Goal: Transaction & Acquisition: Purchase product/service

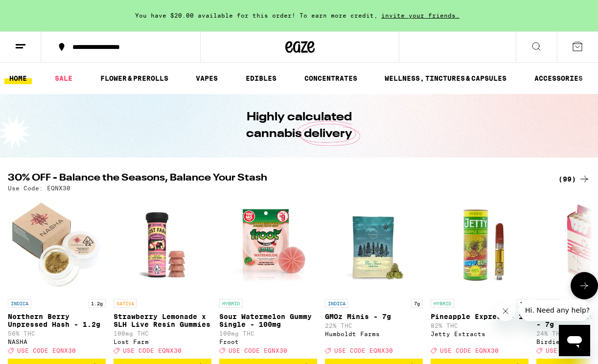
scroll to position [11, 0]
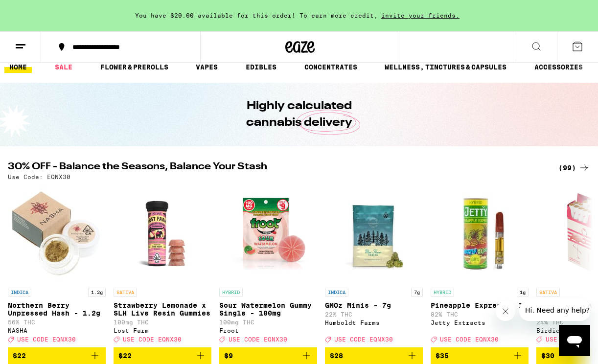
click at [576, 165] on div "(99)" at bounding box center [574, 168] width 32 height 12
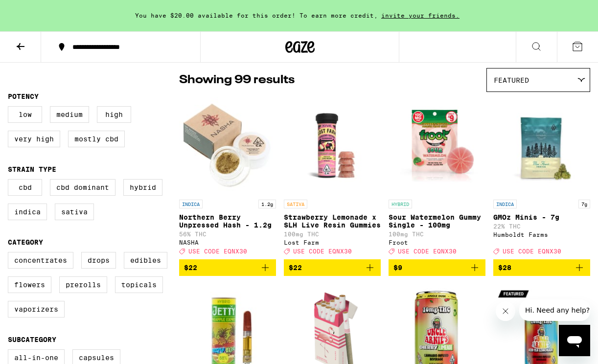
scroll to position [86, 0]
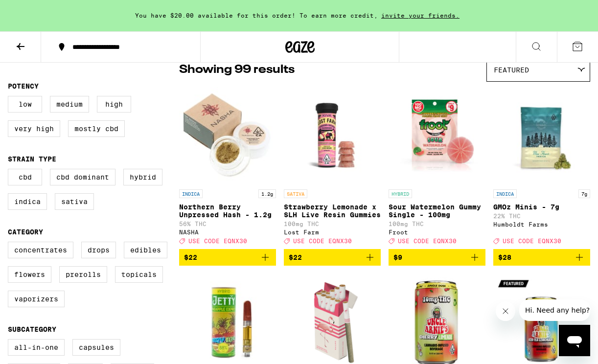
click at [234, 242] on div "INDICA 1.2g Northern [PERSON_NAME] Unpressed Hash - 1.2g 56% THC NASHA Deal Cre…" at bounding box center [227, 216] width 97 height 55
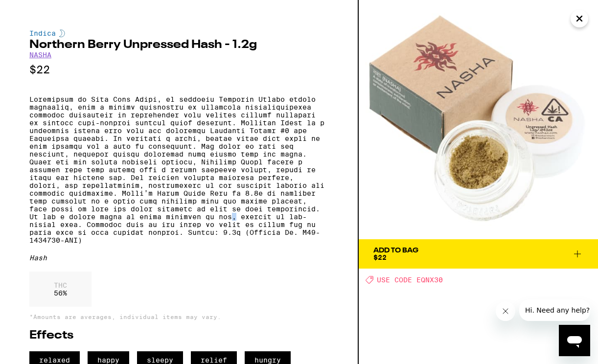
click at [234, 242] on p at bounding box center [178, 169] width 299 height 149
click at [426, 281] on span "USE CODE EQNX30" at bounding box center [410, 280] width 66 height 8
copy span "EQNX30"
click at [477, 253] on span "Add To Bag $22" at bounding box center [478, 254] width 210 height 14
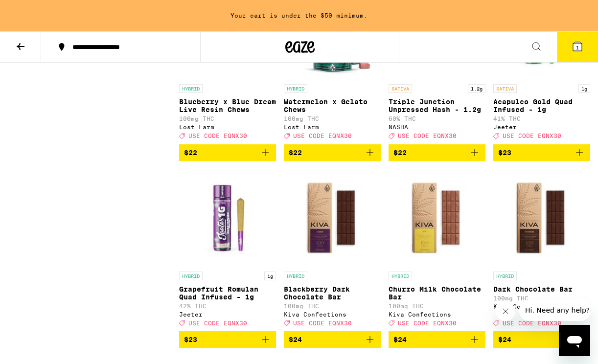
scroll to position [1972, 0]
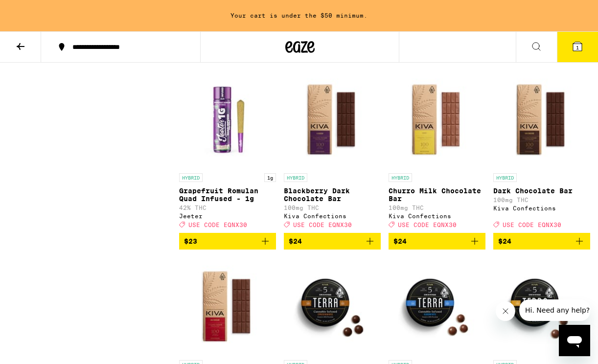
click at [473, 60] on icon "Add to bag" at bounding box center [474, 54] width 12 height 12
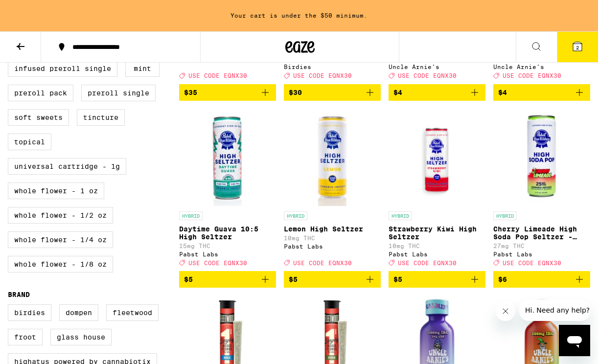
scroll to position [450, 0]
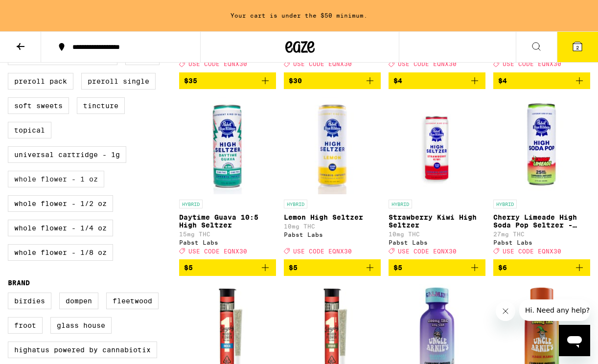
click at [97, 187] on label "Whole Flower - 1 oz" at bounding box center [56, 179] width 96 height 17
checkbox input "true"
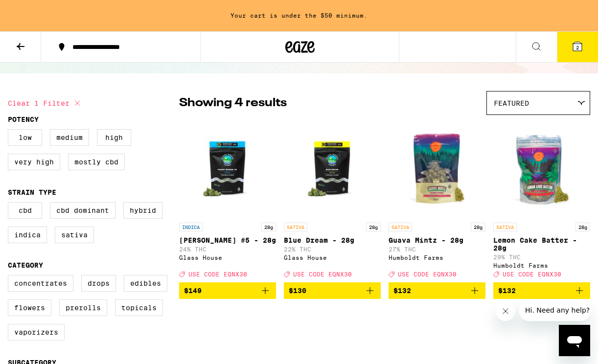
scroll to position [54, 0]
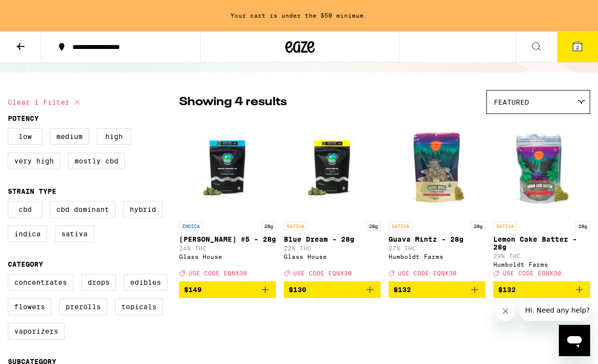
click at [368, 293] on icon "Add to bag" at bounding box center [369, 289] width 7 height 7
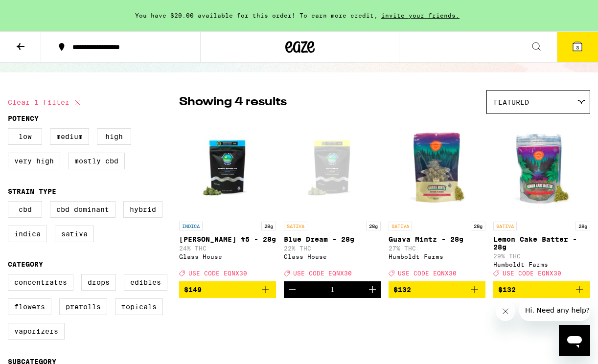
click at [581, 46] on icon at bounding box center [577, 46] width 9 height 9
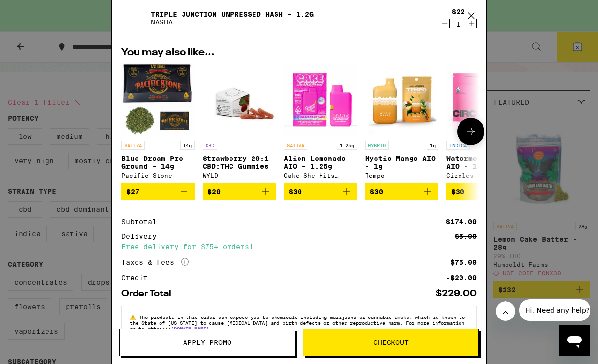
scroll to position [161, 0]
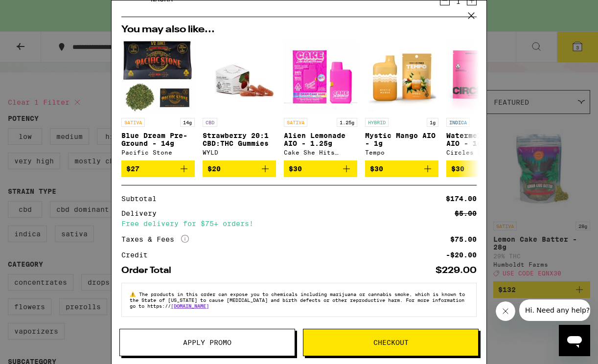
click at [242, 349] on button "Apply Promo" at bounding box center [207, 342] width 176 height 27
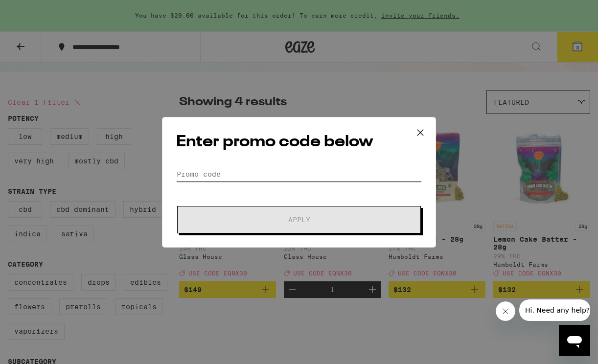
click at [286, 176] on input "Promo Code" at bounding box center [298, 174] width 245 height 15
paste input "EQNX30"
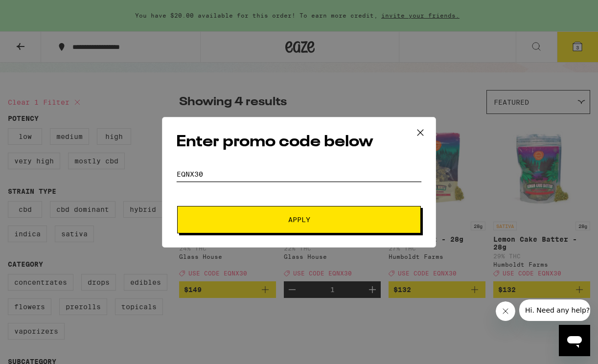
type input "EQNX30"
click at [265, 216] on span "Apply" at bounding box center [299, 219] width 176 height 7
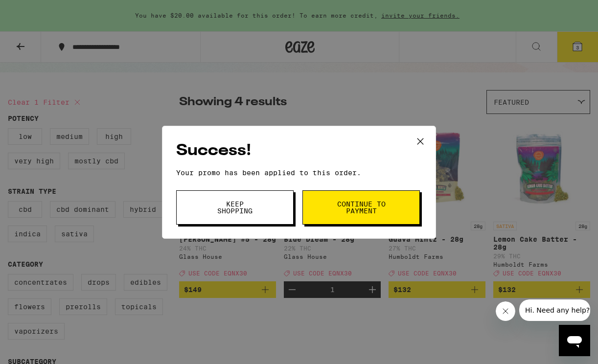
click at [385, 83] on div "Success! Your promo has been applied to this order. Promo Code EQNX30 Keep Shop…" at bounding box center [299, 182] width 598 height 364
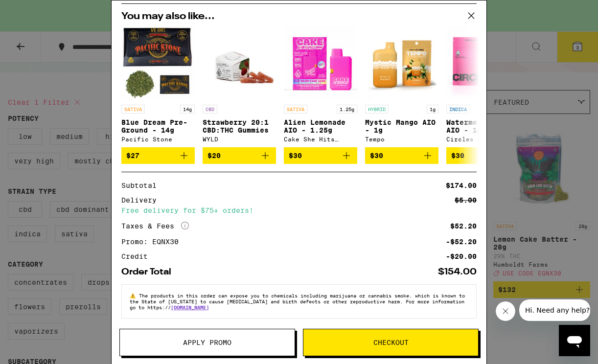
scroll to position [176, 0]
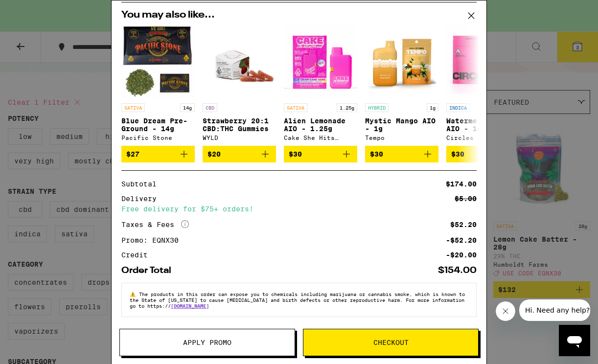
click at [520, 79] on div "Your Cart You have $20.00 available for this order! To earn more credit, invite…" at bounding box center [299, 182] width 598 height 364
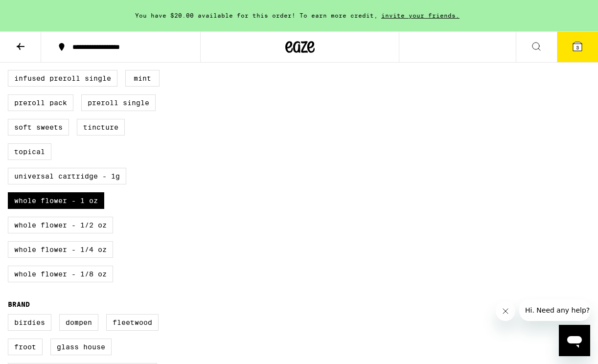
scroll to position [494, 0]
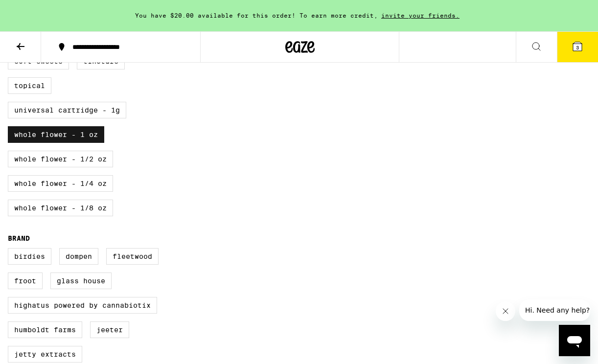
click at [84, 143] on label "Whole Flower - 1 oz" at bounding box center [56, 134] width 96 height 17
checkbox input "false"
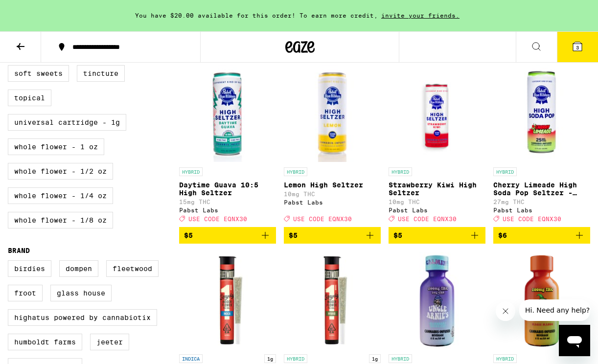
scroll to position [516, 0]
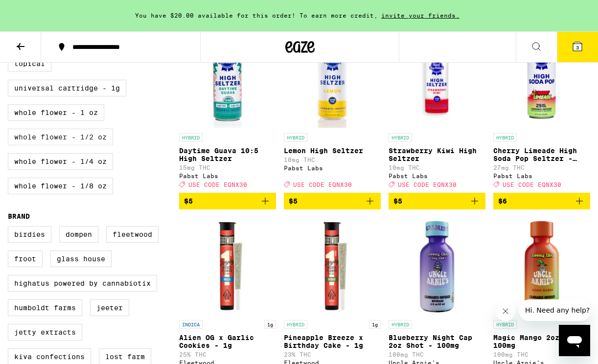
click at [89, 145] on label "Whole Flower - 1/2 oz" at bounding box center [60, 137] width 105 height 17
checkbox input "true"
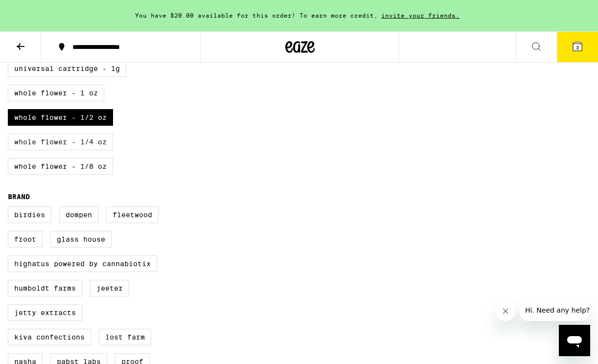
click at [92, 150] on label "Whole Flower - 1/4 oz" at bounding box center [60, 141] width 105 height 17
checkbox input "true"
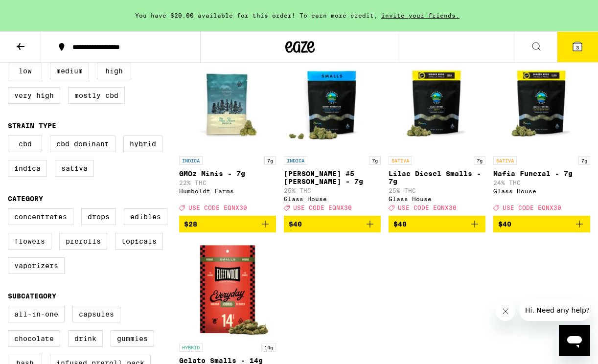
scroll to position [106, 0]
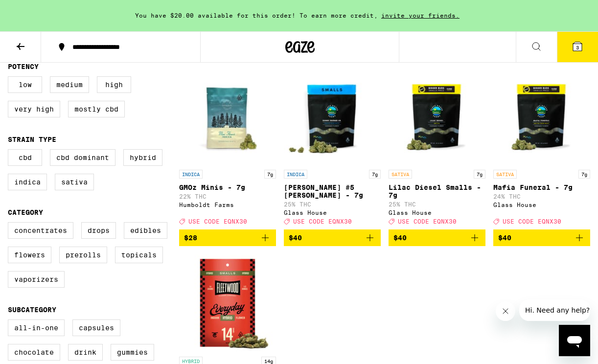
click at [267, 241] on icon "Add to bag" at bounding box center [265, 237] width 7 height 7
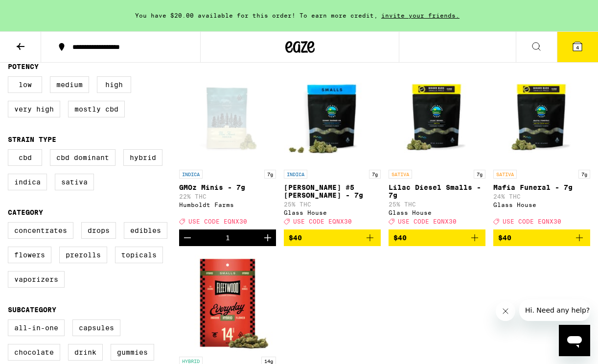
click at [577, 57] on button "4" at bounding box center [576, 47] width 41 height 30
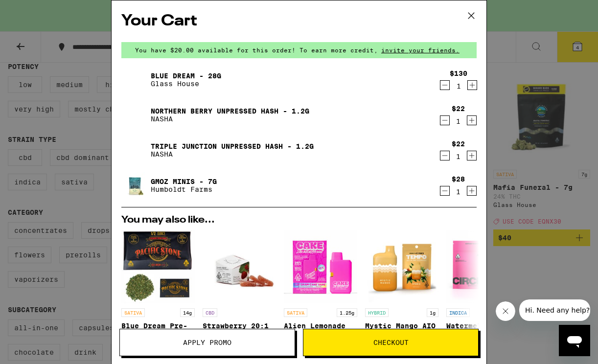
click at [444, 84] on icon "Decrement" at bounding box center [444, 85] width 9 height 12
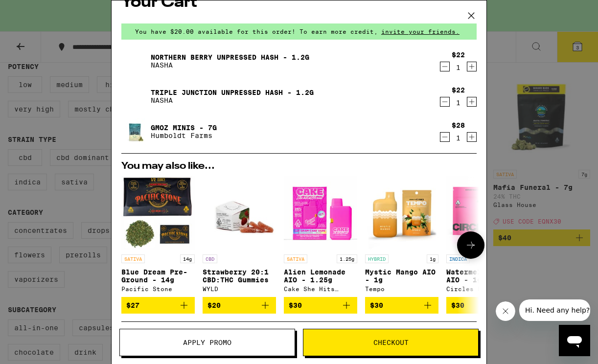
scroll to position [17, 0]
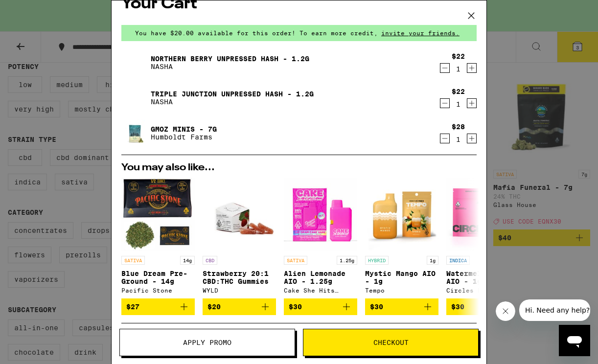
click at [472, 138] on icon "Increment" at bounding box center [471, 139] width 9 height 12
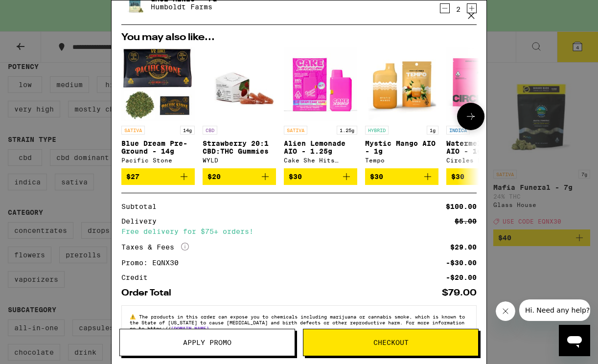
scroll to position [176, 0]
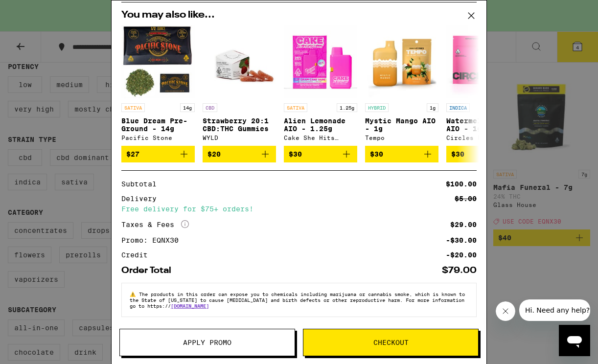
click at [421, 342] on span "Checkout" at bounding box center [390, 342] width 175 height 7
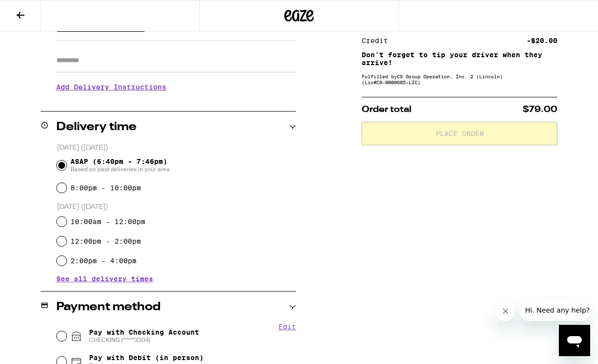
scroll to position [326, 0]
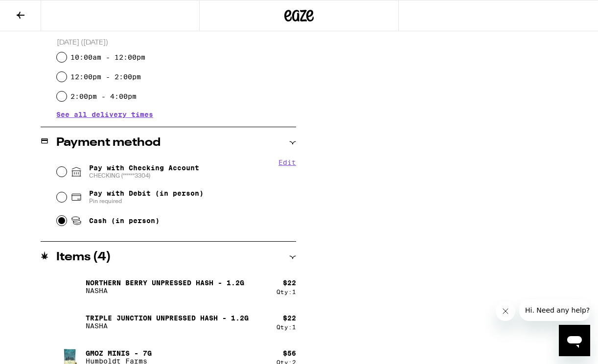
click at [63, 225] on input "Cash (in person)" at bounding box center [62, 221] width 10 height 10
radio input "true"
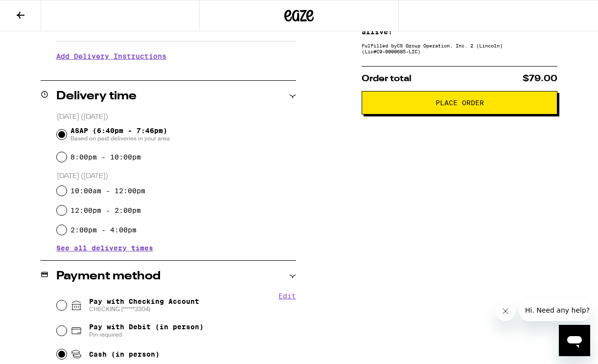
scroll to position [194, 0]
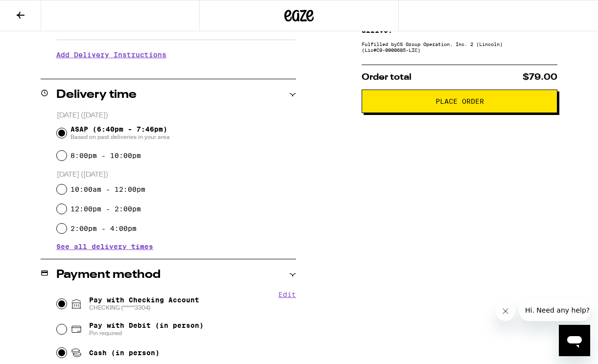
click at [62, 301] on input "Pay with Checking Account CHECKING (******3304)" at bounding box center [62, 304] width 10 height 10
radio input "true"
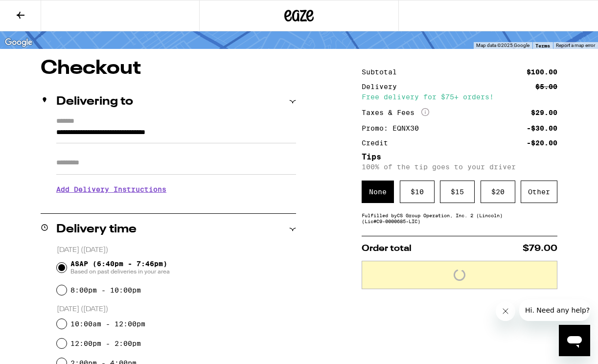
scroll to position [13, 0]
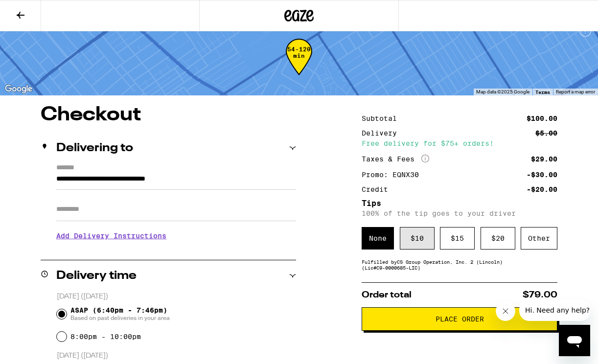
click at [418, 233] on div "$ 10" at bounding box center [416, 238] width 35 height 22
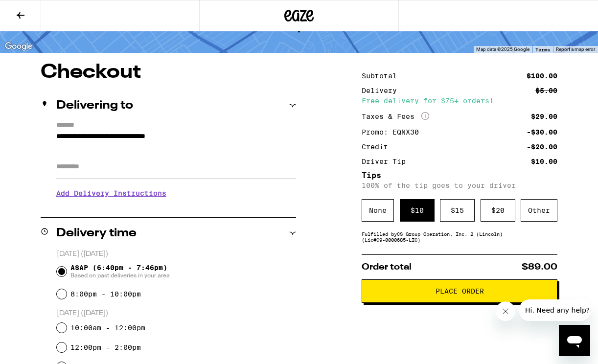
scroll to position [78, 0]
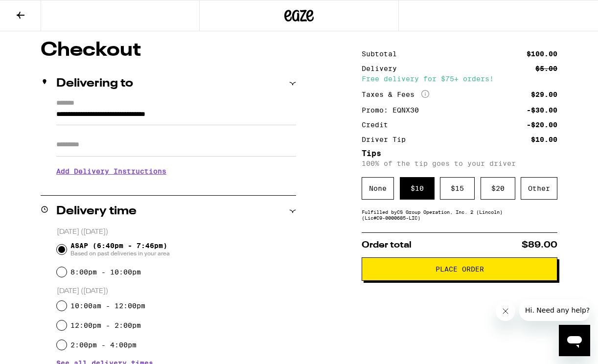
click at [477, 271] on span "Place Order" at bounding box center [459, 269] width 48 height 7
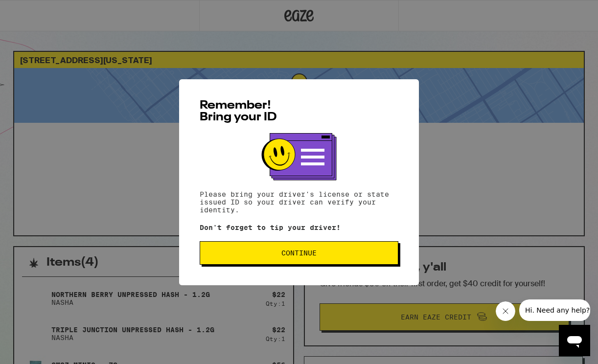
click at [383, 254] on span "Continue" at bounding box center [299, 252] width 182 height 7
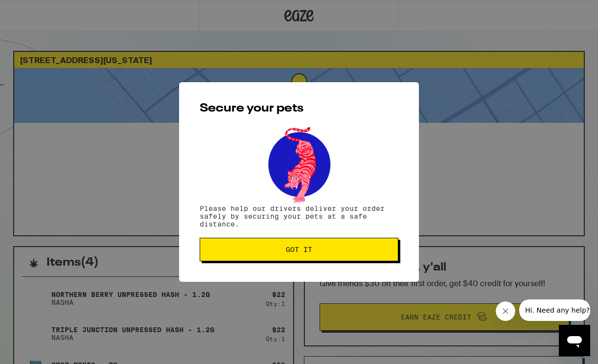
click at [383, 254] on button "Got it" at bounding box center [299, 249] width 199 height 23
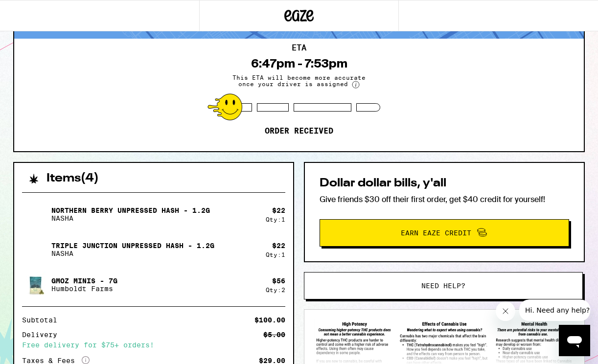
scroll to position [67, 0]
